Goal: Communication & Community: Answer question/provide support

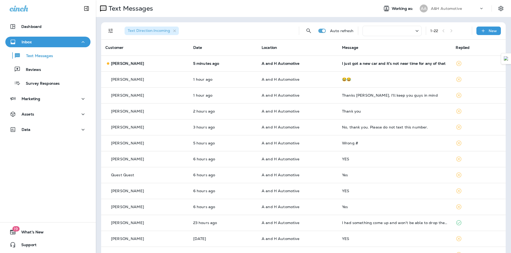
click at [341, 59] on td "I just got a new car and it's not near time for any of that" at bounding box center [395, 64] width 114 height 16
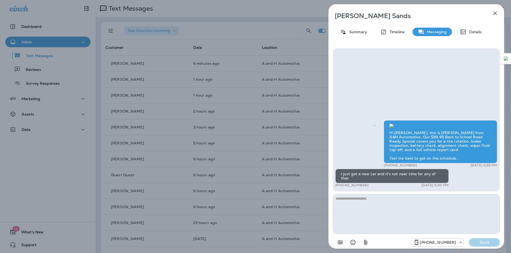
click at [271, 15] on div "[PERSON_NAME] Summary Timeline Messaging Details Hi [PERSON_NAME], this is [PER…" at bounding box center [255, 126] width 511 height 253
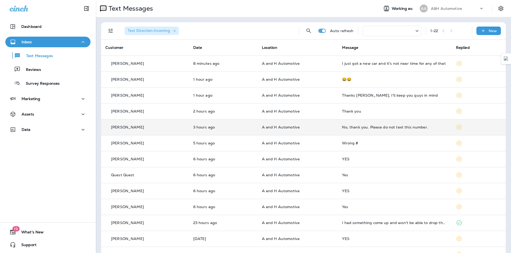
click at [360, 131] on td "No, thank you. Please do not text this number." at bounding box center [395, 127] width 114 height 16
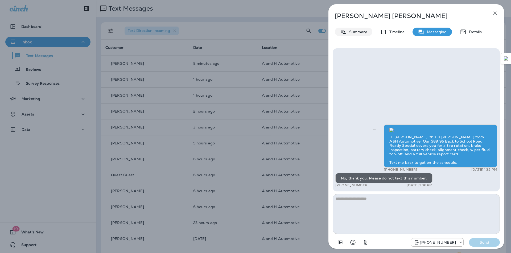
click at [363, 32] on p "Summary" at bounding box center [356, 32] width 20 height 4
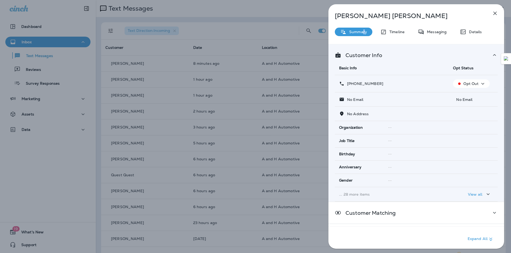
click at [492, 13] on icon "button" at bounding box center [495, 13] width 6 height 6
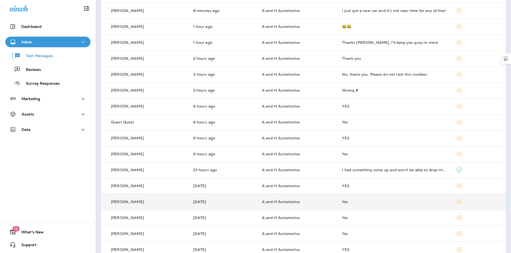
scroll to position [53, 0]
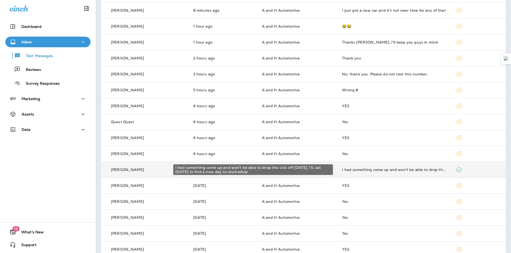
click at [395, 172] on div "I had something come up and won't be able to drop the civic off [DATE]. I'll ca…" at bounding box center [394, 170] width 105 height 4
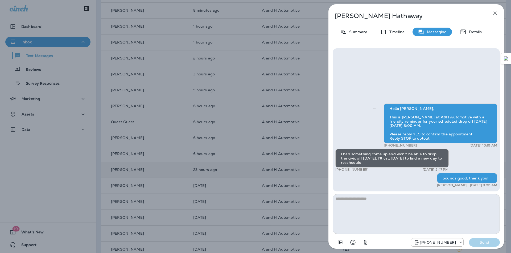
click at [497, 13] on icon "button" at bounding box center [495, 13] width 6 height 6
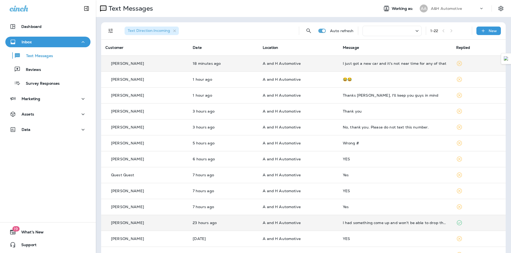
click at [411, 63] on div "I just got a new car and it's not near time for any of that" at bounding box center [395, 63] width 105 height 4
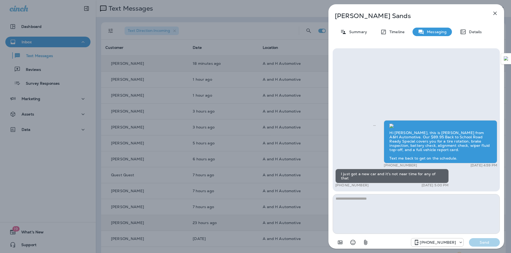
click at [393, 124] on img at bounding box center [391, 126] width 4 height 4
